Goal: Find specific page/section: Find specific page/section

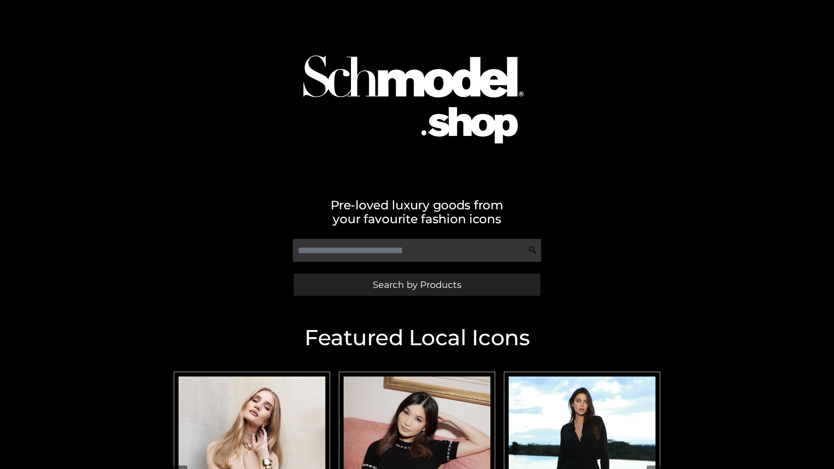
click at [417, 285] on span "Search by Products" at bounding box center [417, 284] width 89 height 9
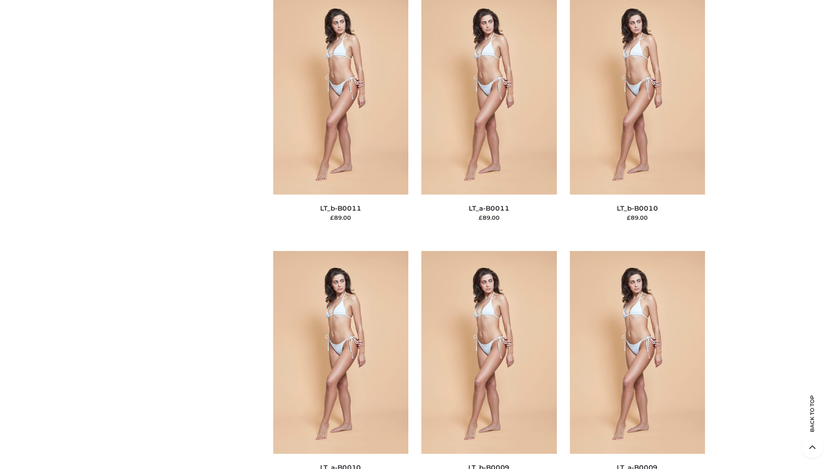
scroll to position [3902, 0]
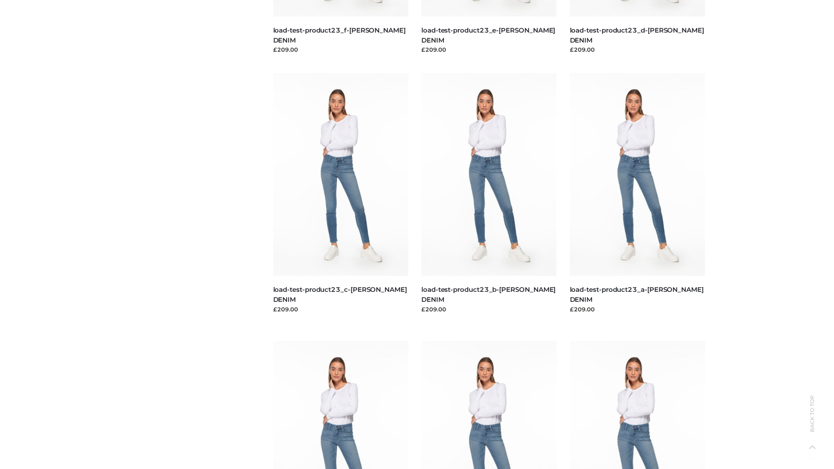
scroll to position [762, 0]
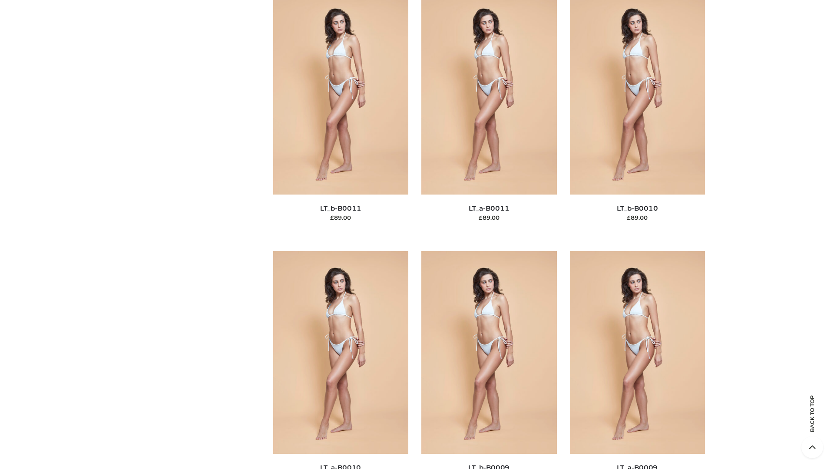
scroll to position [3902, 0]
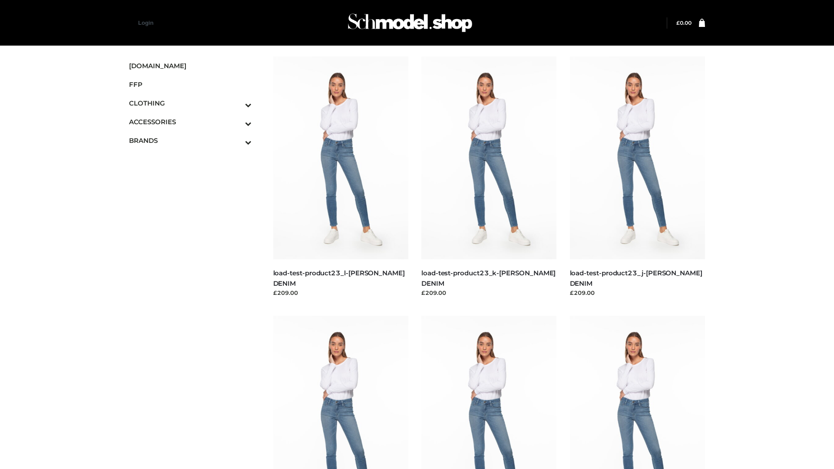
scroll to position [762, 0]
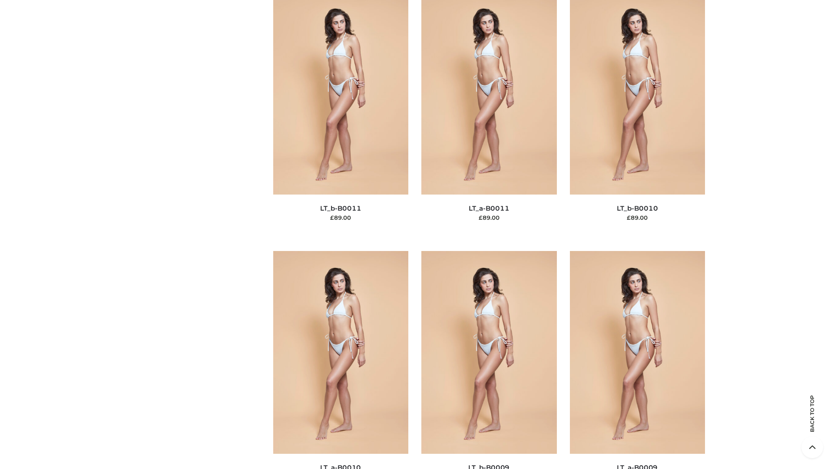
scroll to position [3902, 0]
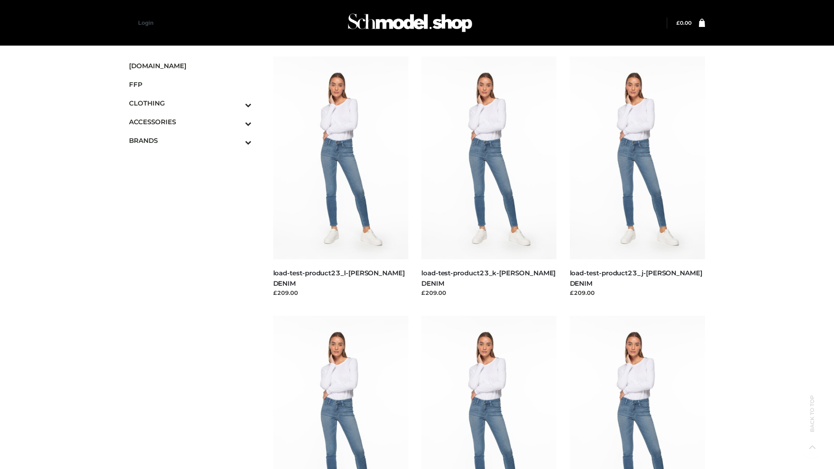
scroll to position [762, 0]
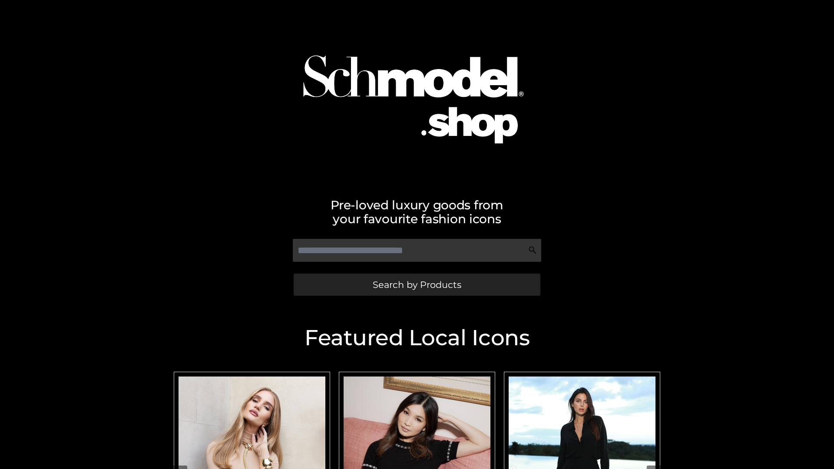
click at [417, 285] on span "Search by Products" at bounding box center [417, 284] width 89 height 9
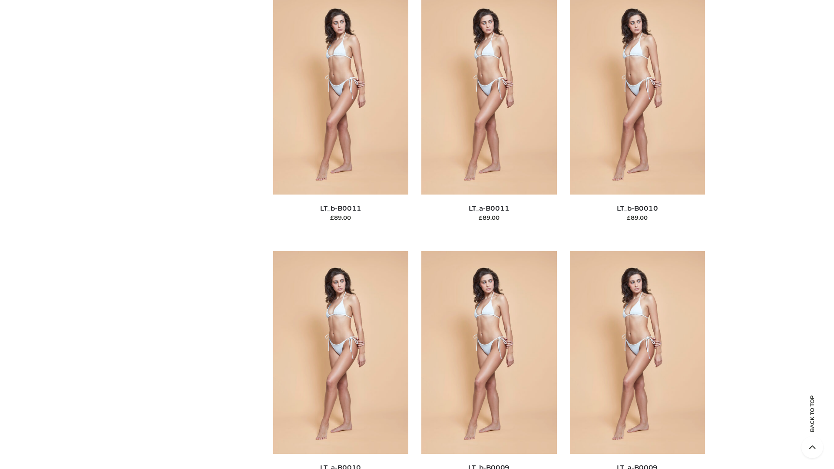
scroll to position [3902, 0]
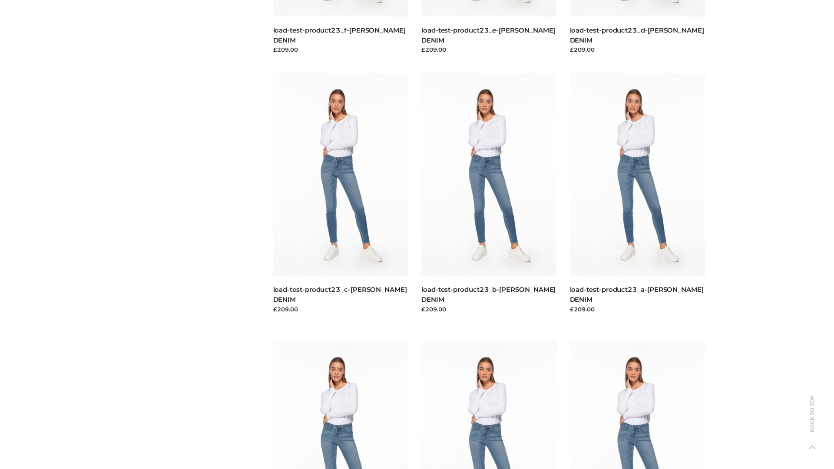
scroll to position [762, 0]
